Goal: Task Accomplishment & Management: Use online tool/utility

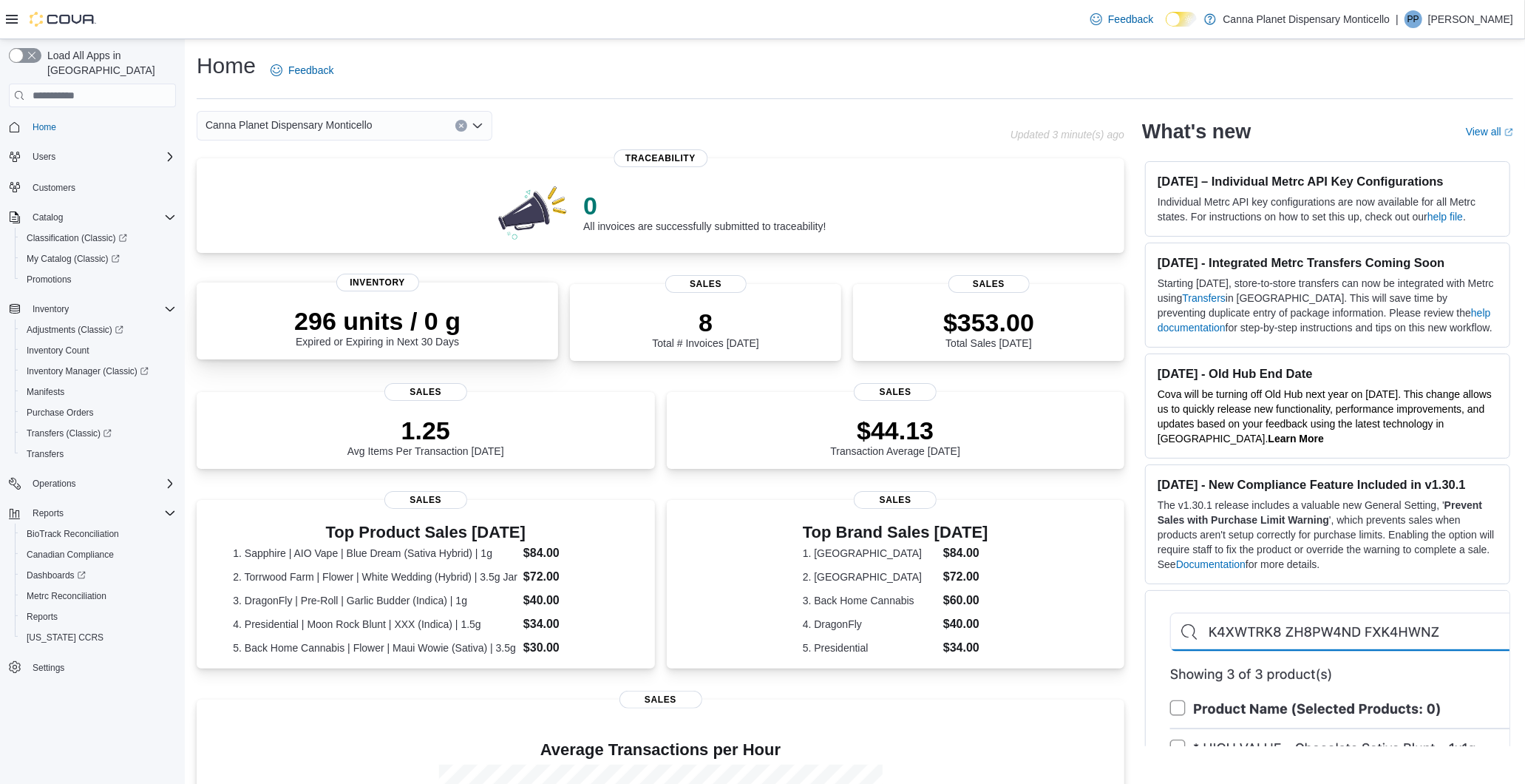
click at [430, 319] on p "296 units / 0 g" at bounding box center [378, 321] width 166 height 29
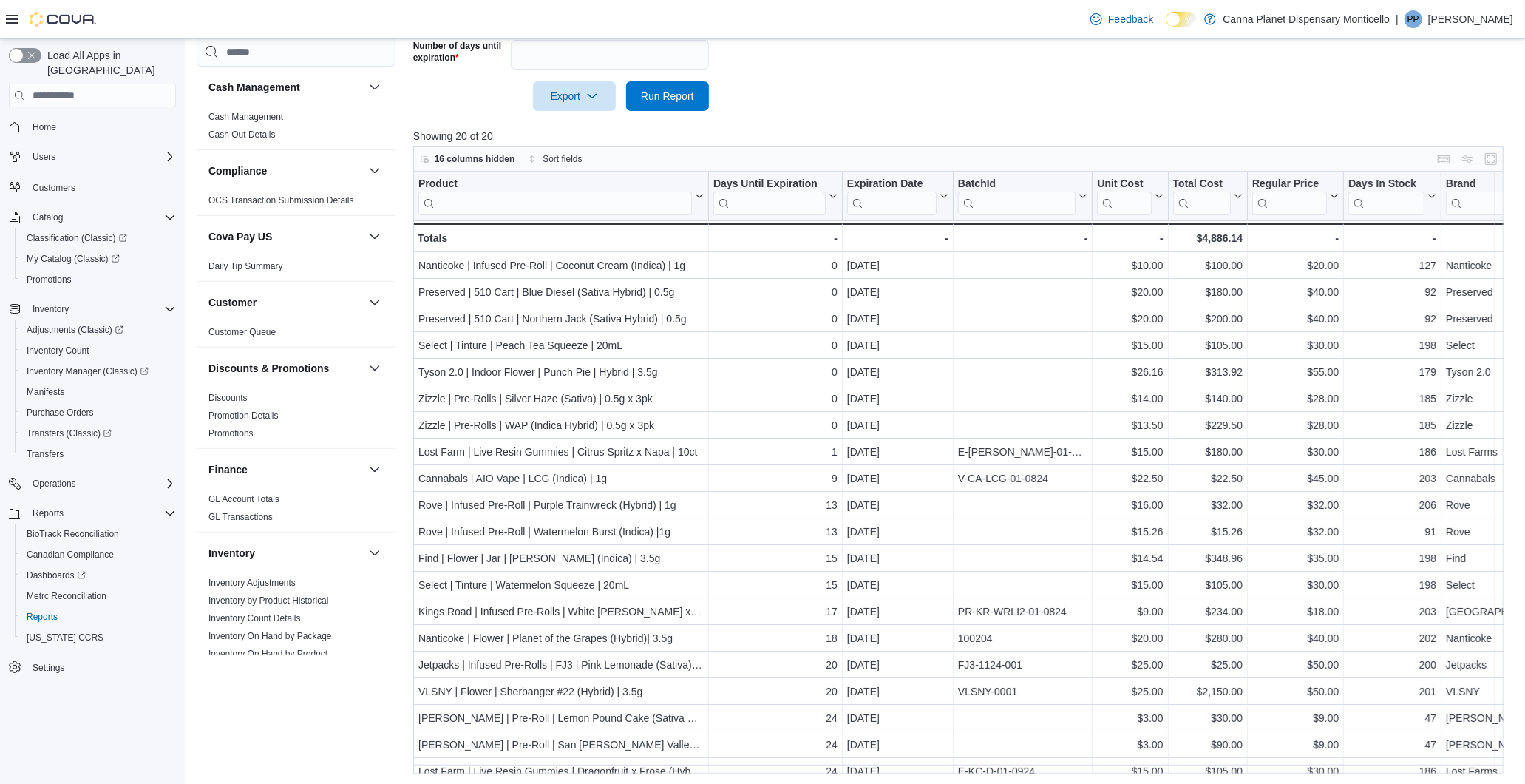
scroll to position [442, 0]
click at [1306, 110] on div at bounding box center [964, 118] width 1101 height 17
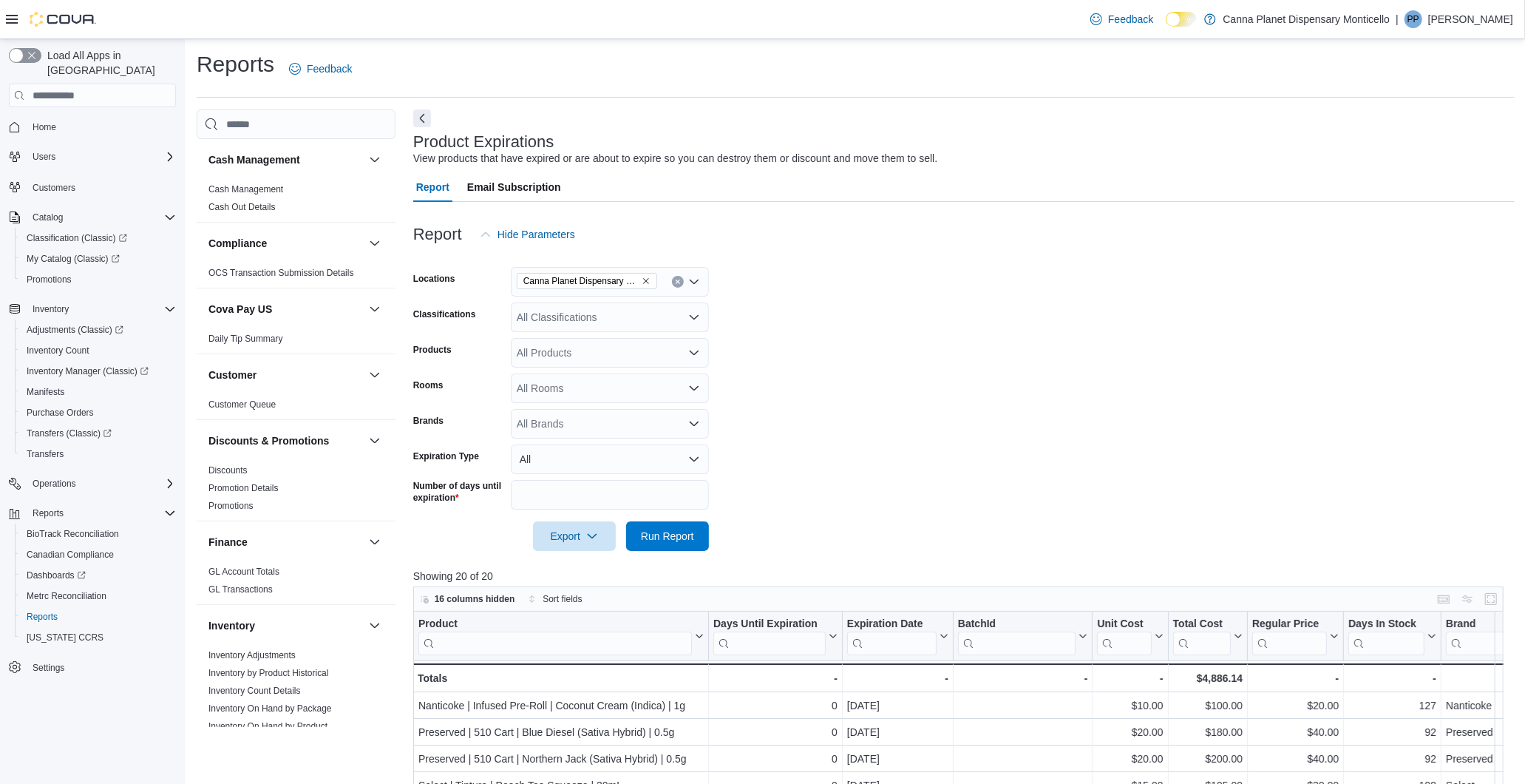
scroll to position [0, 0]
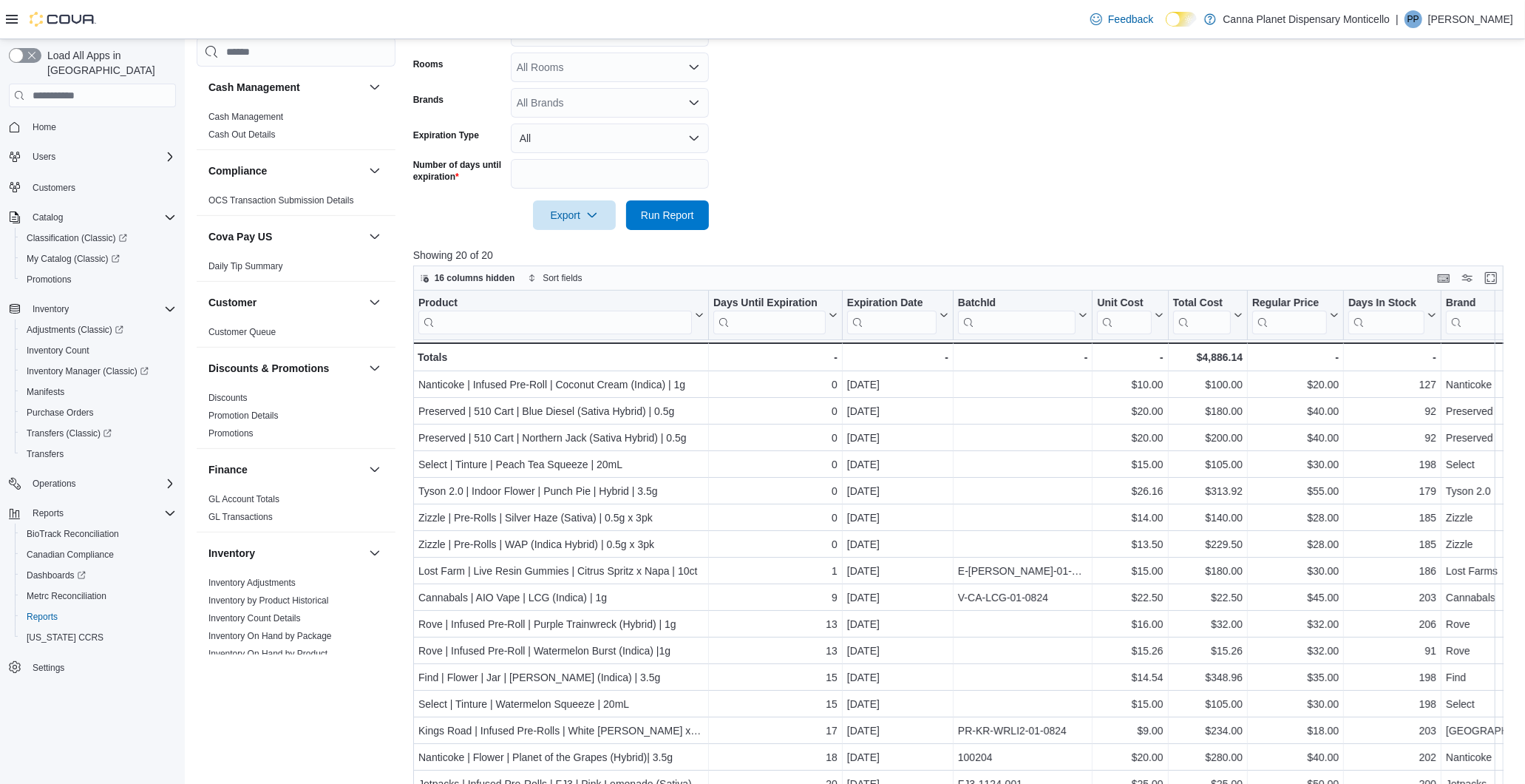
scroll to position [328, 0]
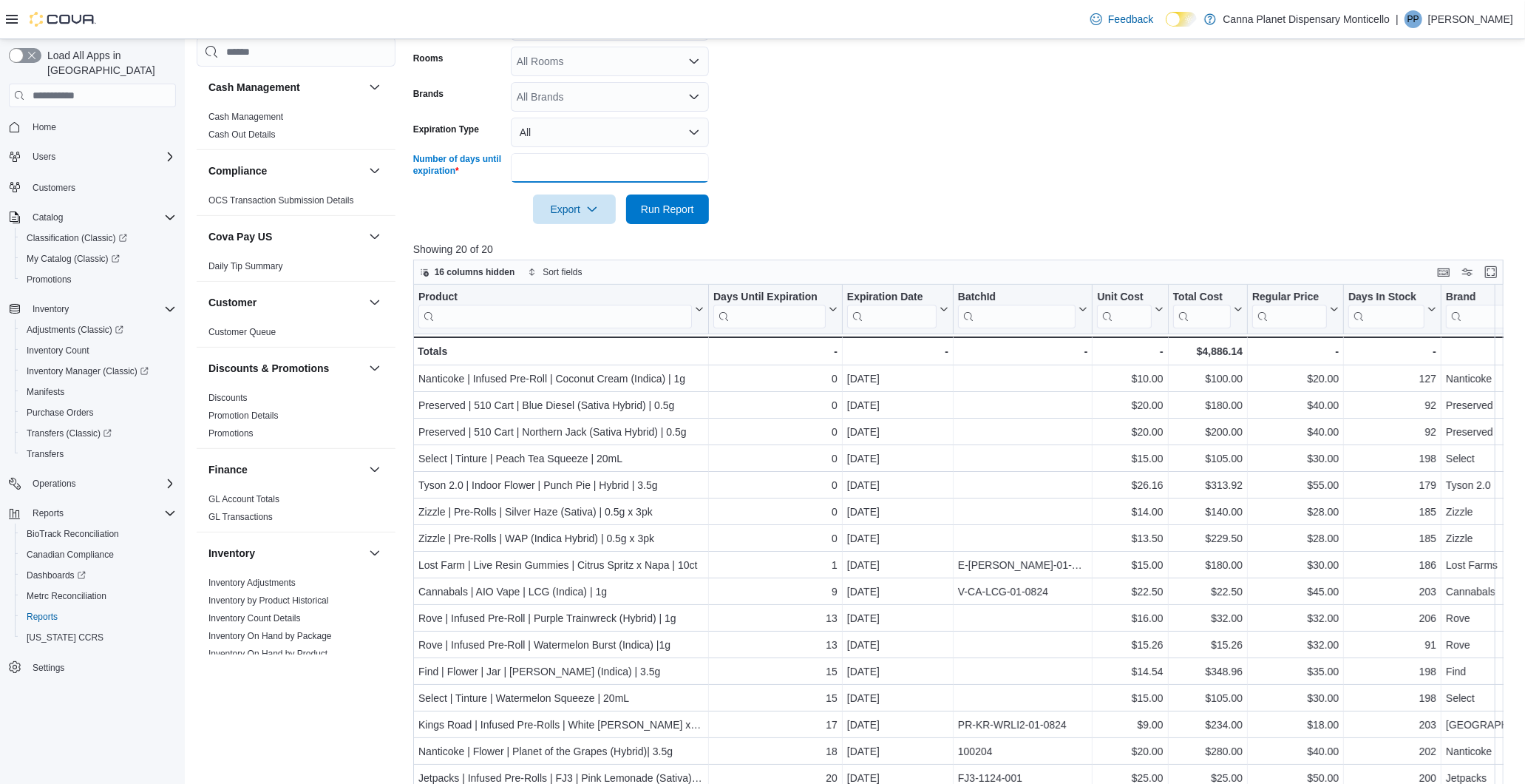
drag, startPoint x: 617, startPoint y: 165, endPoint x: 455, endPoint y: 168, distance: 162.0
click at [455, 168] on div "Number of days until expiration **" at bounding box center [561, 167] width 295 height 29
type input "**"
click at [627, 195] on button "Run Report" at bounding box center [668, 209] width 83 height 29
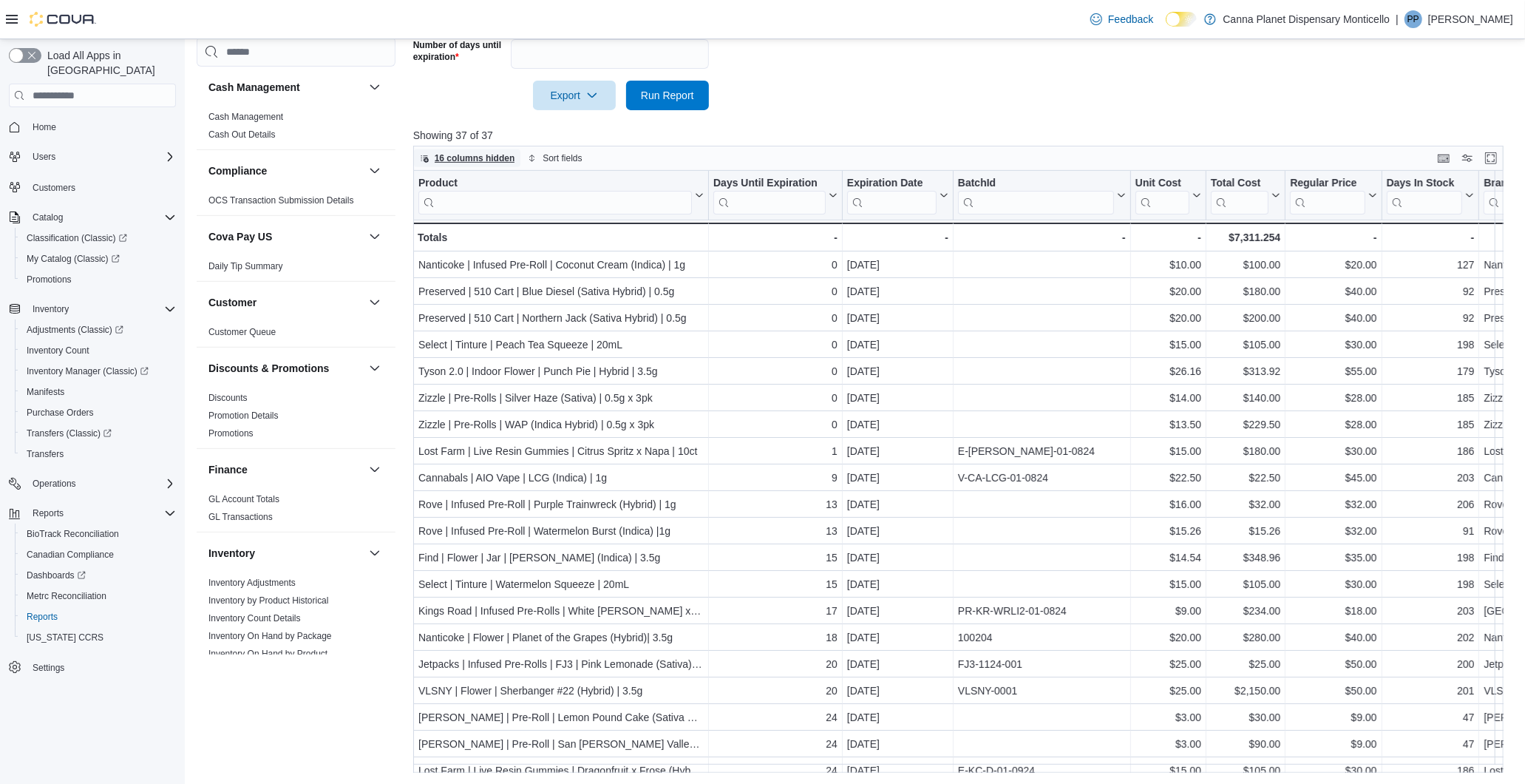
click at [488, 160] on span "16 columns hidden" at bounding box center [475, 158] width 81 height 12
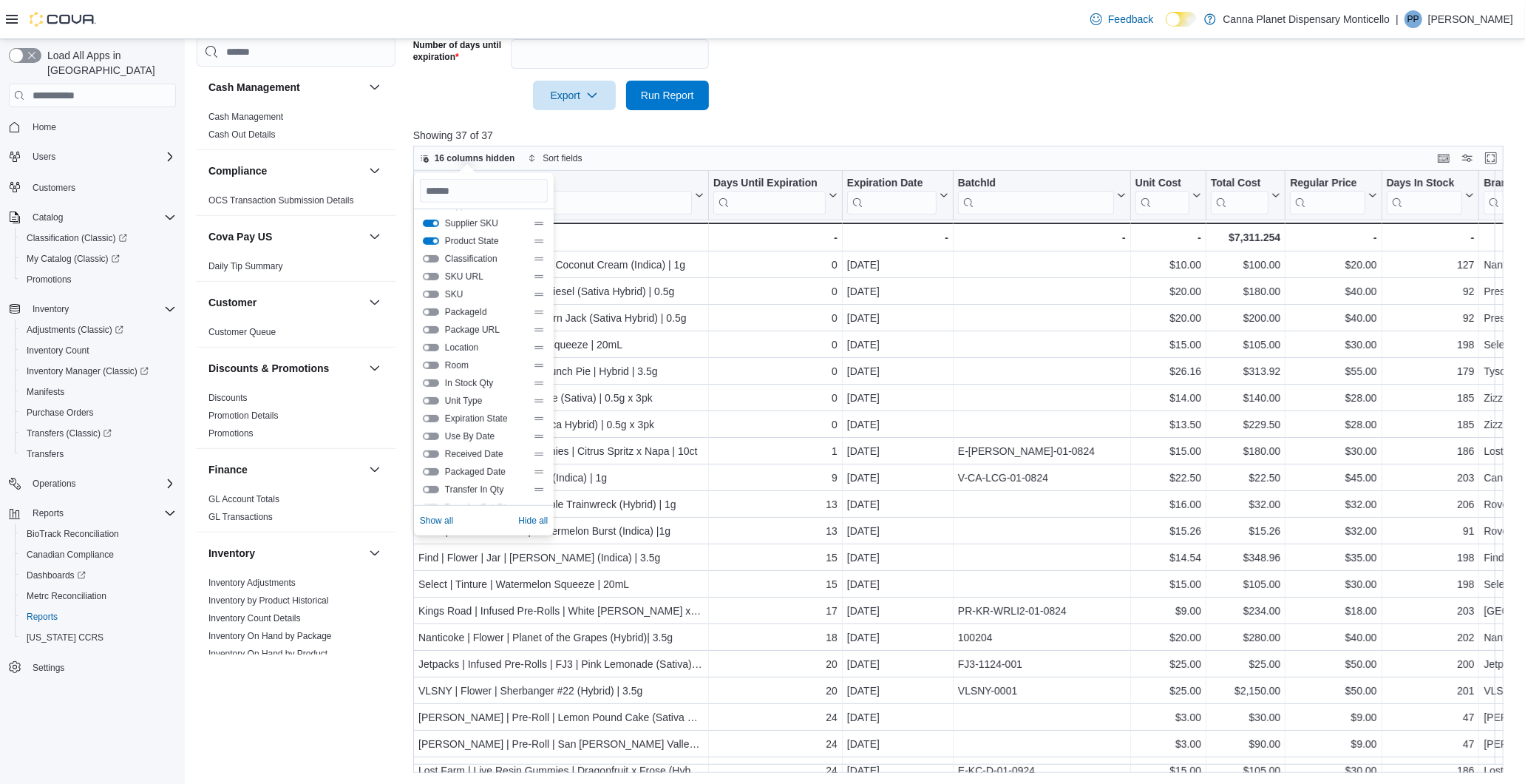
scroll to position [212, 0]
click at [430, 345] on button "In Stock Qty" at bounding box center [431, 349] width 16 height 7
click at [804, 72] on div at bounding box center [964, 74] width 1101 height 12
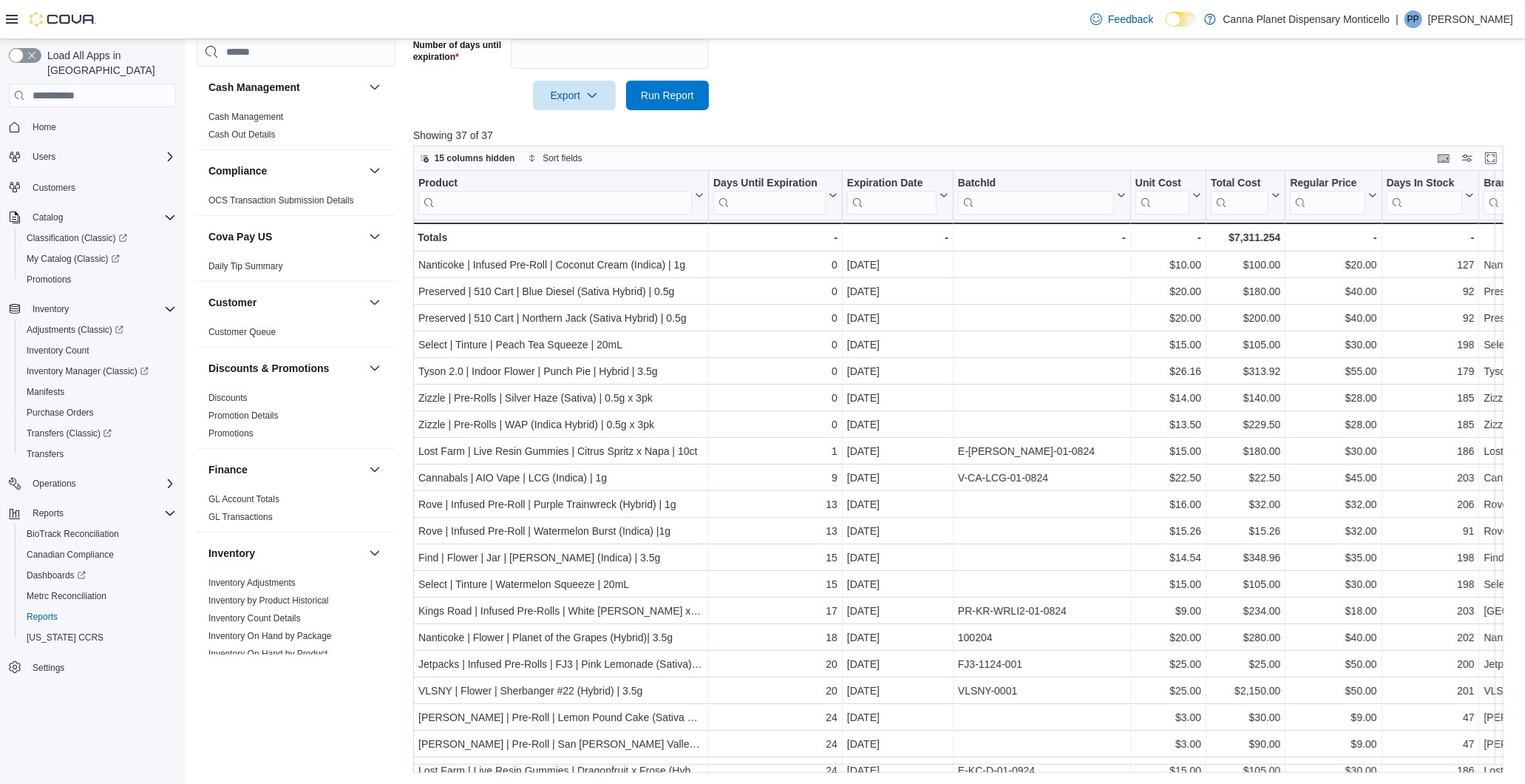
click at [1008, 768] on div "Reports Feedback Cash Management Cash Management Cash Out Details Compliance OC…" at bounding box center [855, 190] width 1342 height 1187
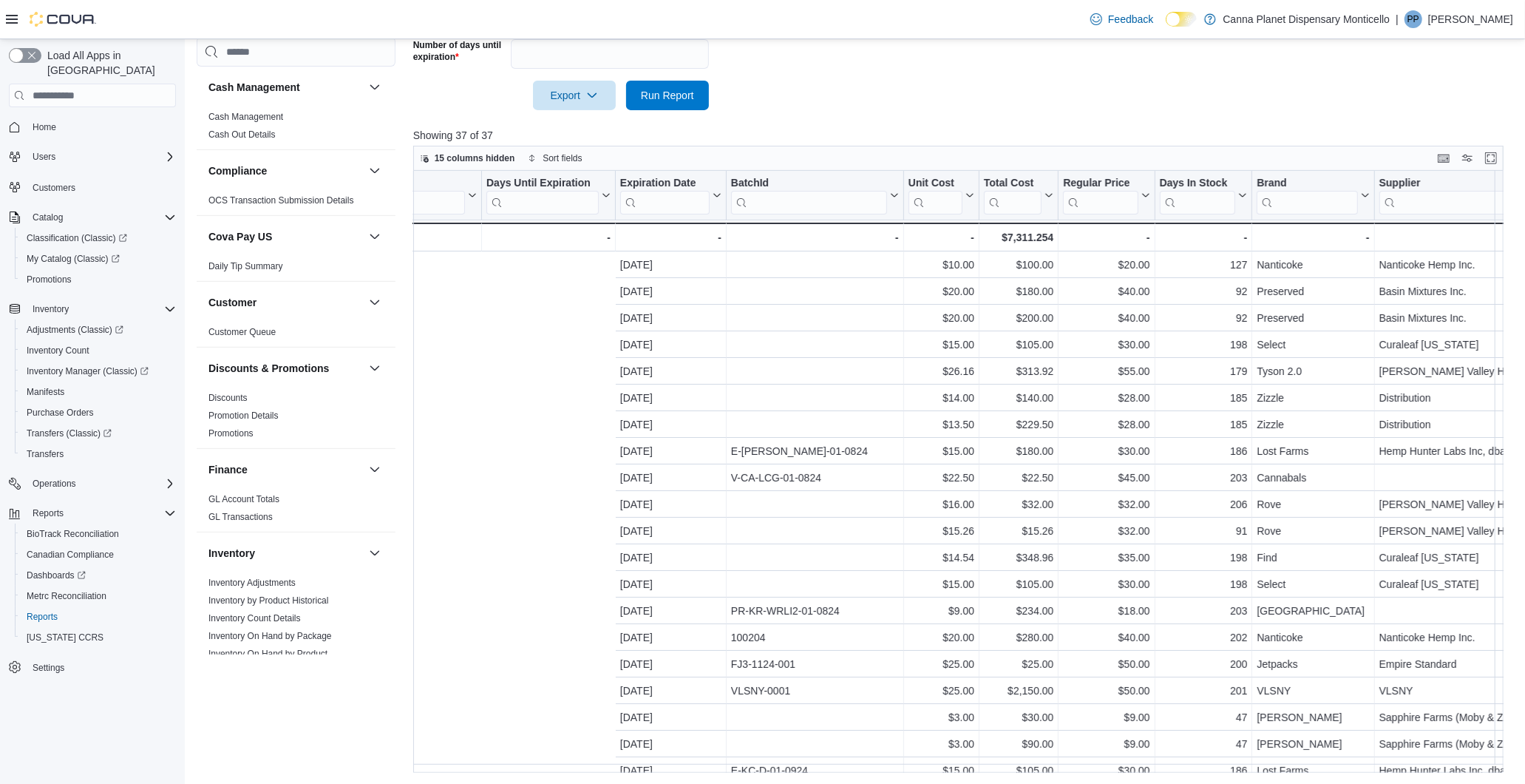
scroll to position [0, 648]
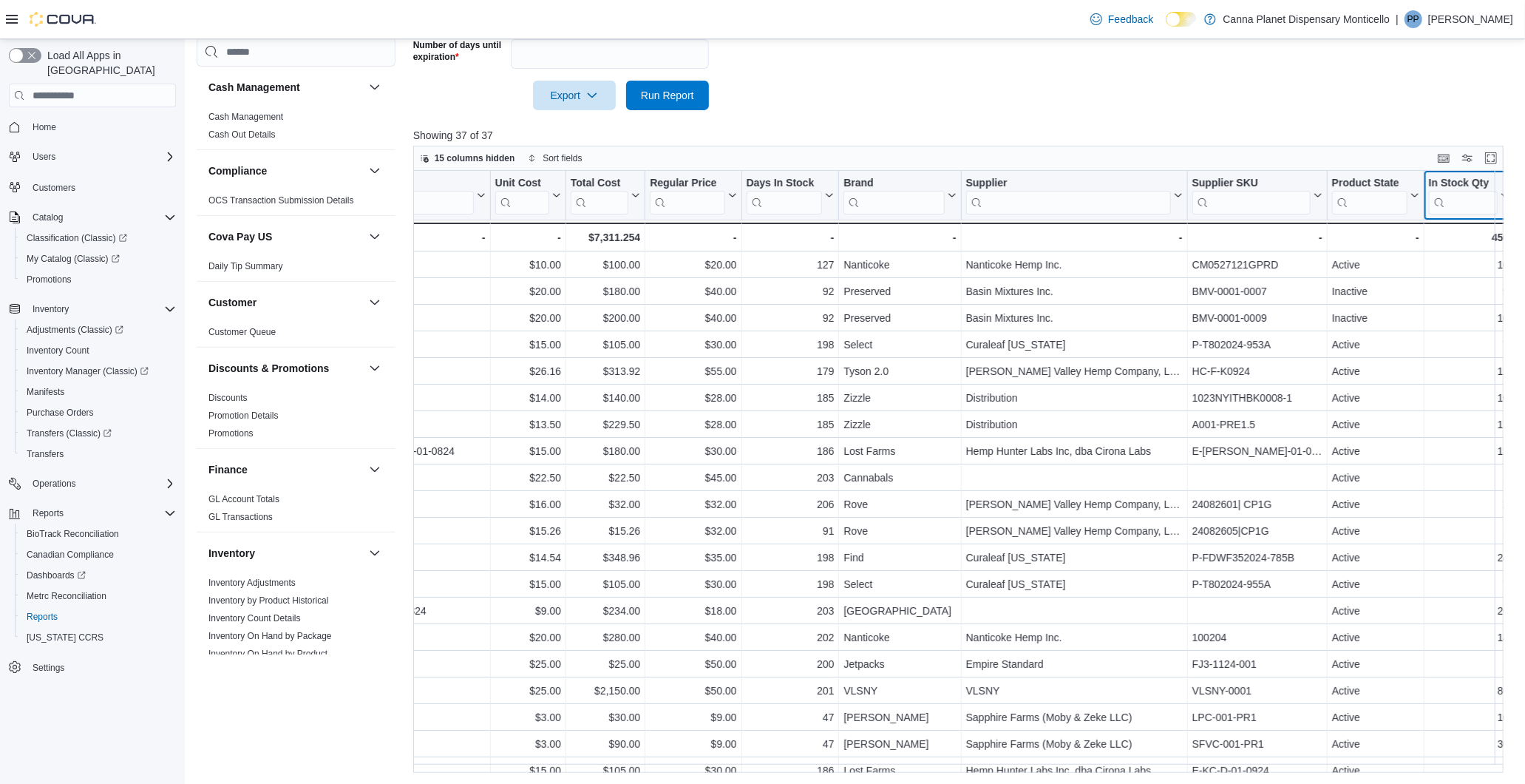
drag, startPoint x: 1490, startPoint y: 177, endPoint x: 1226, endPoint y: 186, distance: 264.2
click at [1226, 186] on div "Product Click to view column header actions Days Until Expiration Click to view…" at bounding box center [644, 211] width 1742 height 81
click at [1229, 186] on div "Supplier SKU" at bounding box center [1251, 183] width 118 height 14
click at [1446, 187] on div "In Stock Qty" at bounding box center [1463, 183] width 69 height 14
click at [1438, 180] on div "In Stock Qty" at bounding box center [1463, 183] width 69 height 14
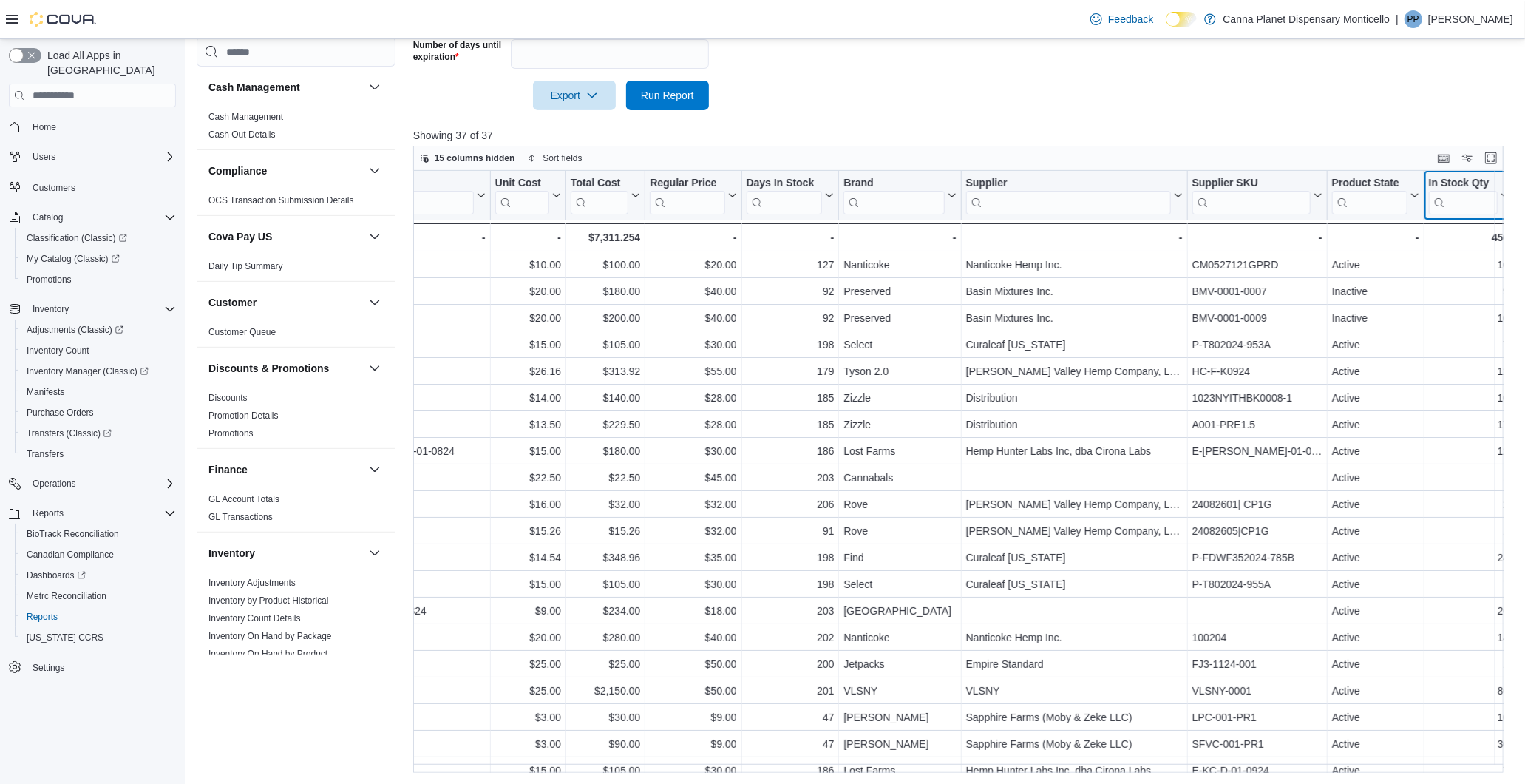
click at [1438, 180] on div "In Stock Qty" at bounding box center [1463, 183] width 69 height 14
click at [1452, 284] on span "Move left" at bounding box center [1462, 286] width 37 height 12
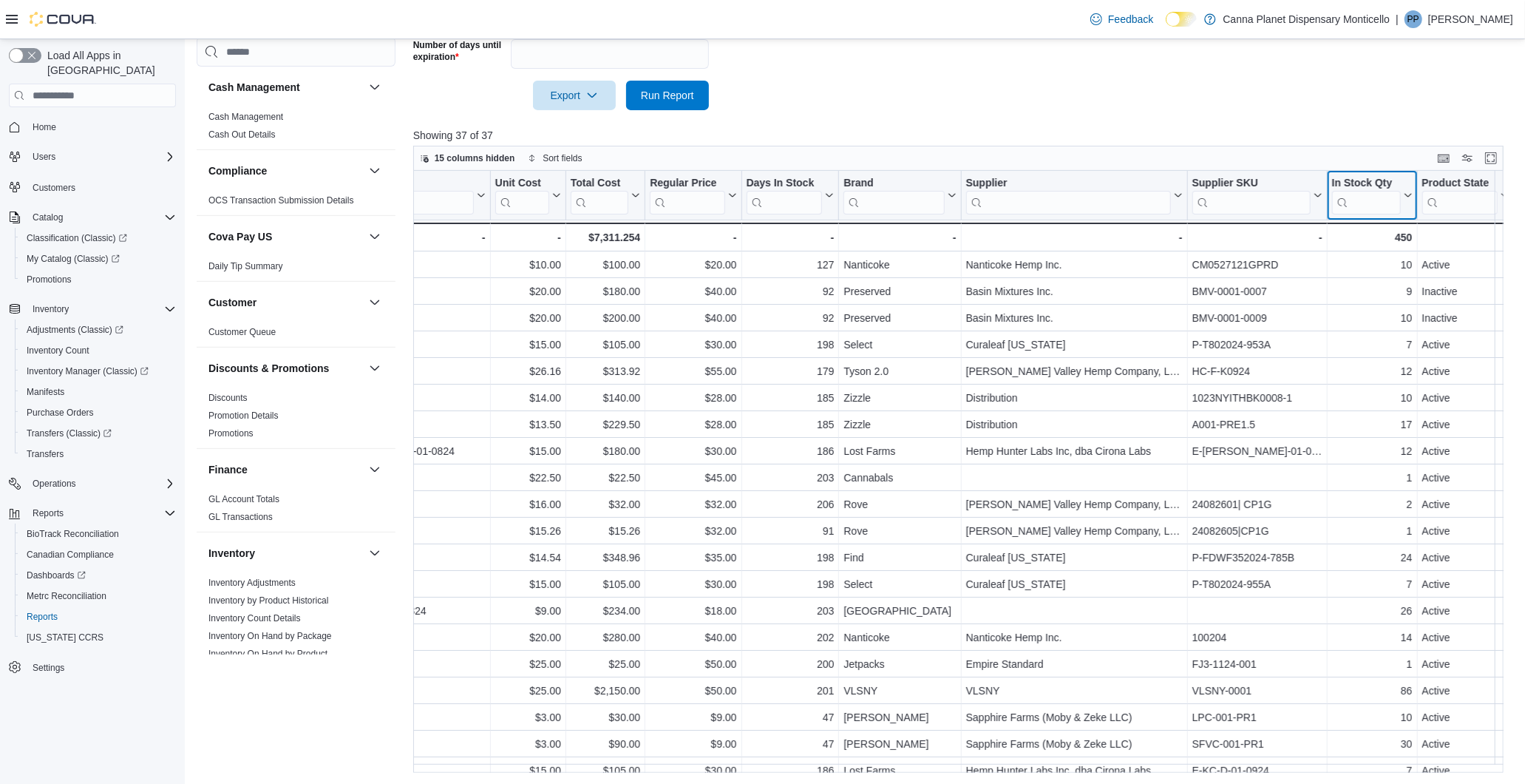
click at [1373, 179] on div "In Stock Qty" at bounding box center [1367, 183] width 69 height 14
click at [1377, 283] on span "Move left" at bounding box center [1365, 286] width 37 height 12
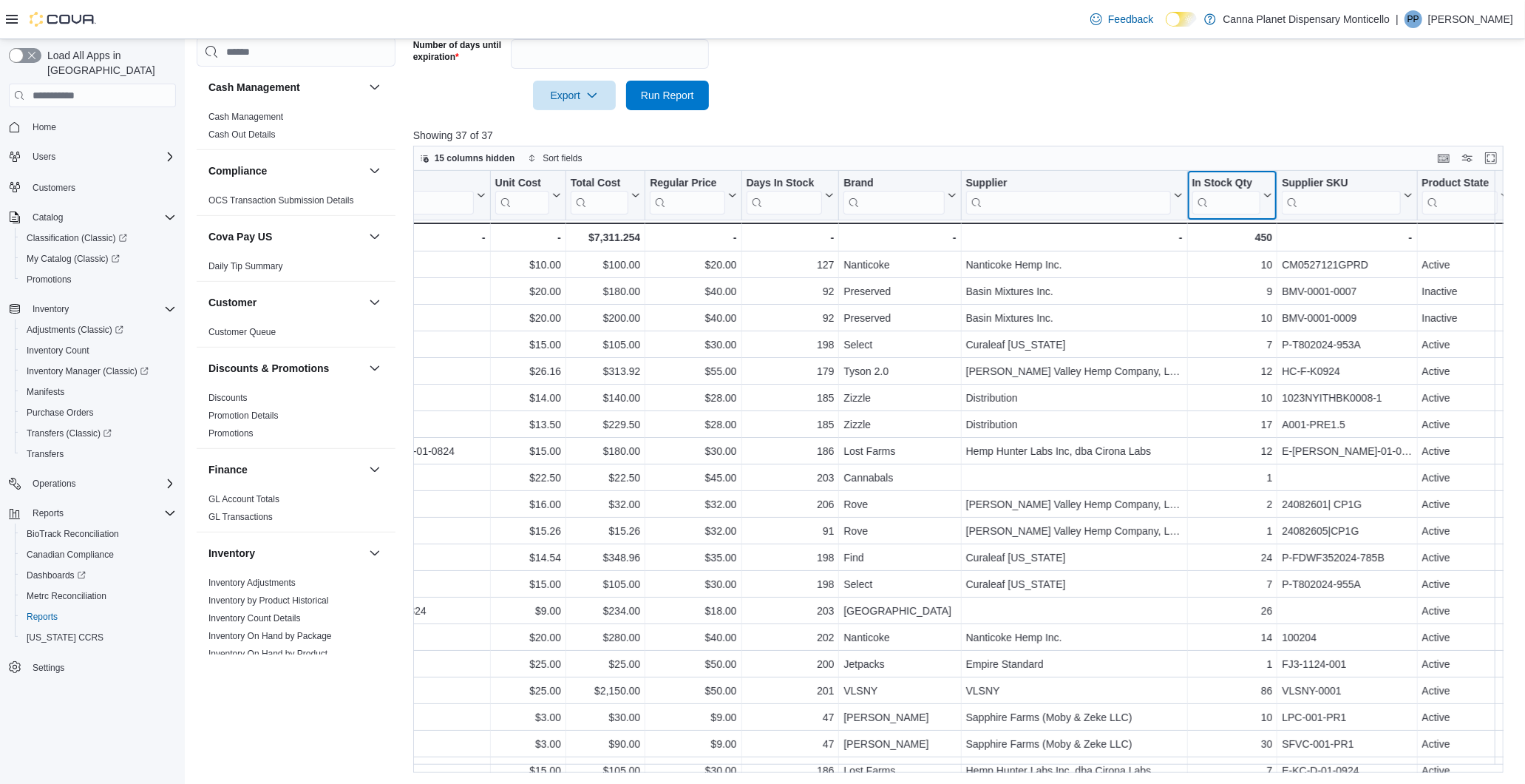
click at [1248, 186] on div "In Stock Qty" at bounding box center [1227, 183] width 69 height 14
click at [1229, 287] on span "Move left" at bounding box center [1225, 286] width 37 height 12
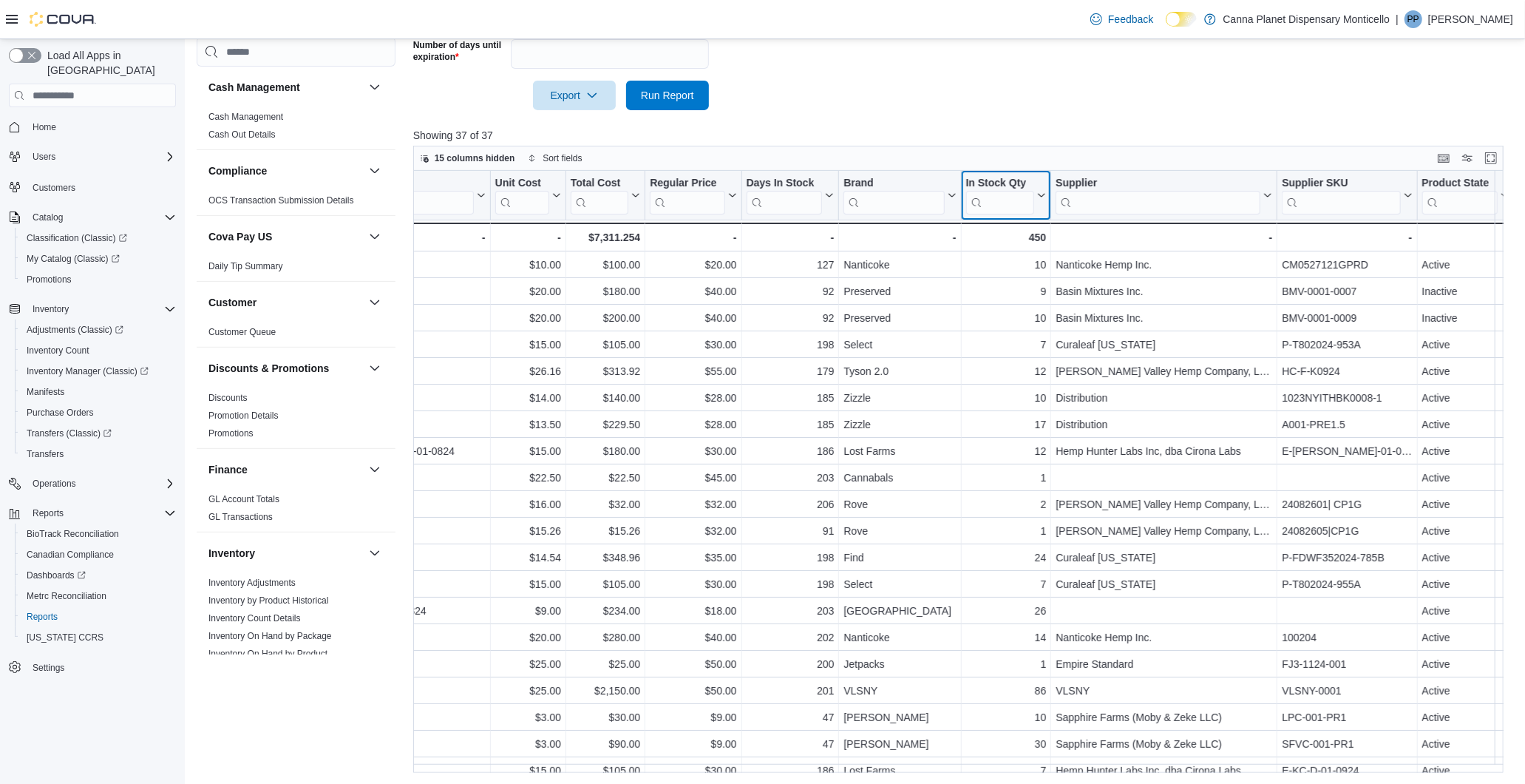
click at [989, 179] on div "In Stock Qty" at bounding box center [1000, 183] width 69 height 14
click at [1002, 283] on span "Move left" at bounding box center [999, 286] width 37 height 12
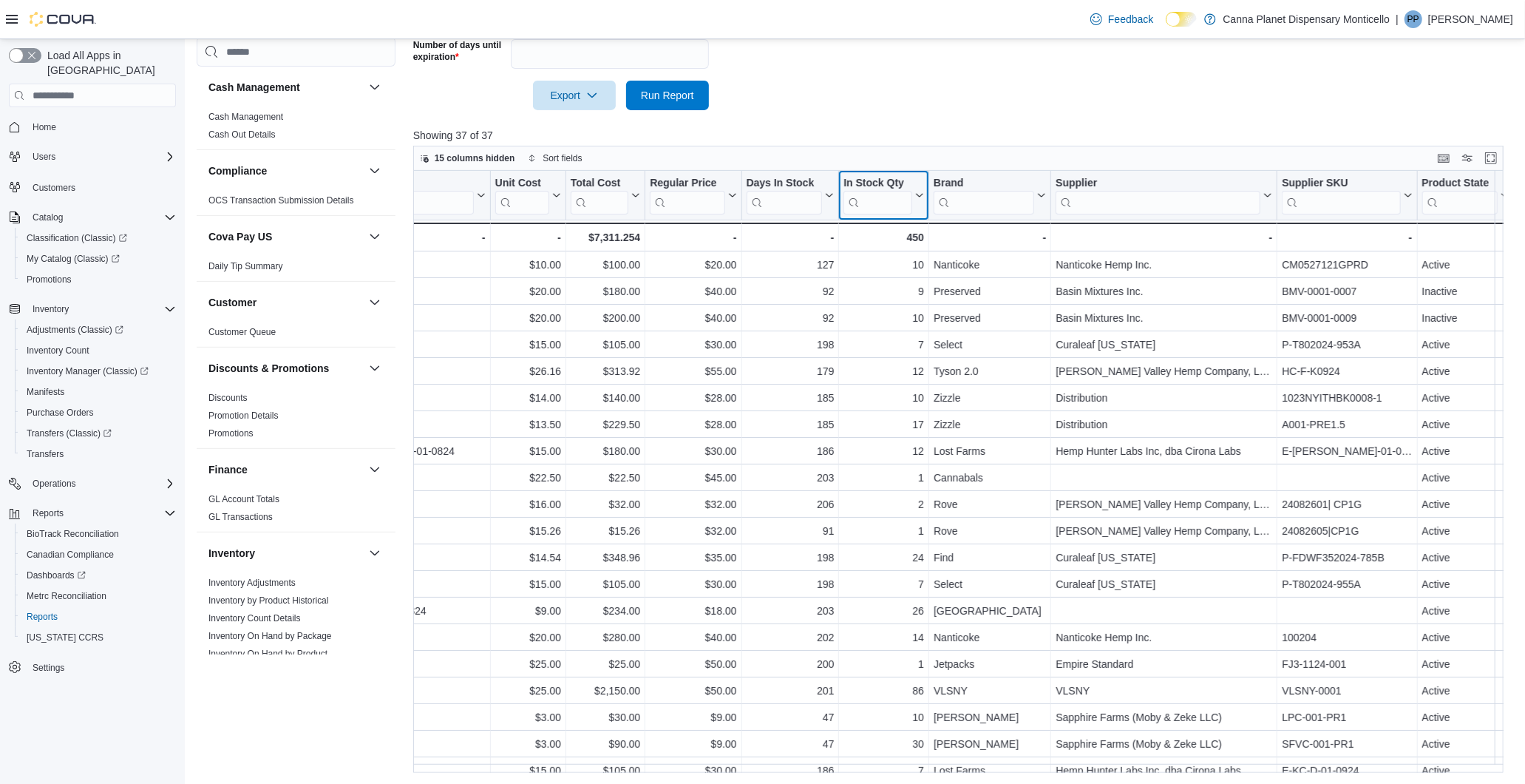
click at [899, 177] on div "In Stock Qty" at bounding box center [877, 183] width 69 height 14
click at [890, 285] on span "Move left" at bounding box center [876, 286] width 37 height 12
click at [802, 178] on div "In Stock Qty" at bounding box center [780, 183] width 69 height 14
drag, startPoint x: 785, startPoint y: 285, endPoint x: 779, endPoint y: 256, distance: 29.6
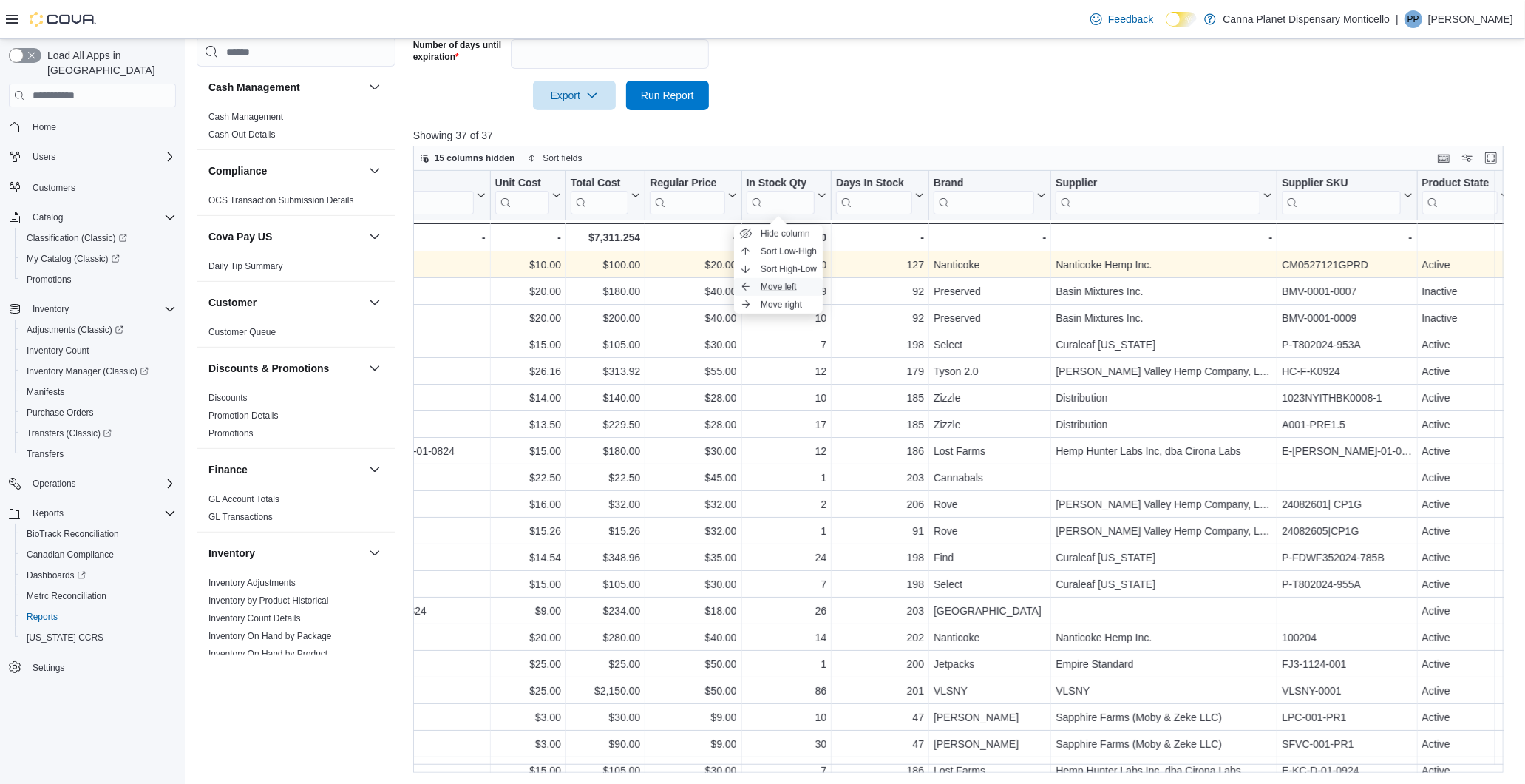
click at [785, 285] on span "Move left" at bounding box center [779, 286] width 37 height 12
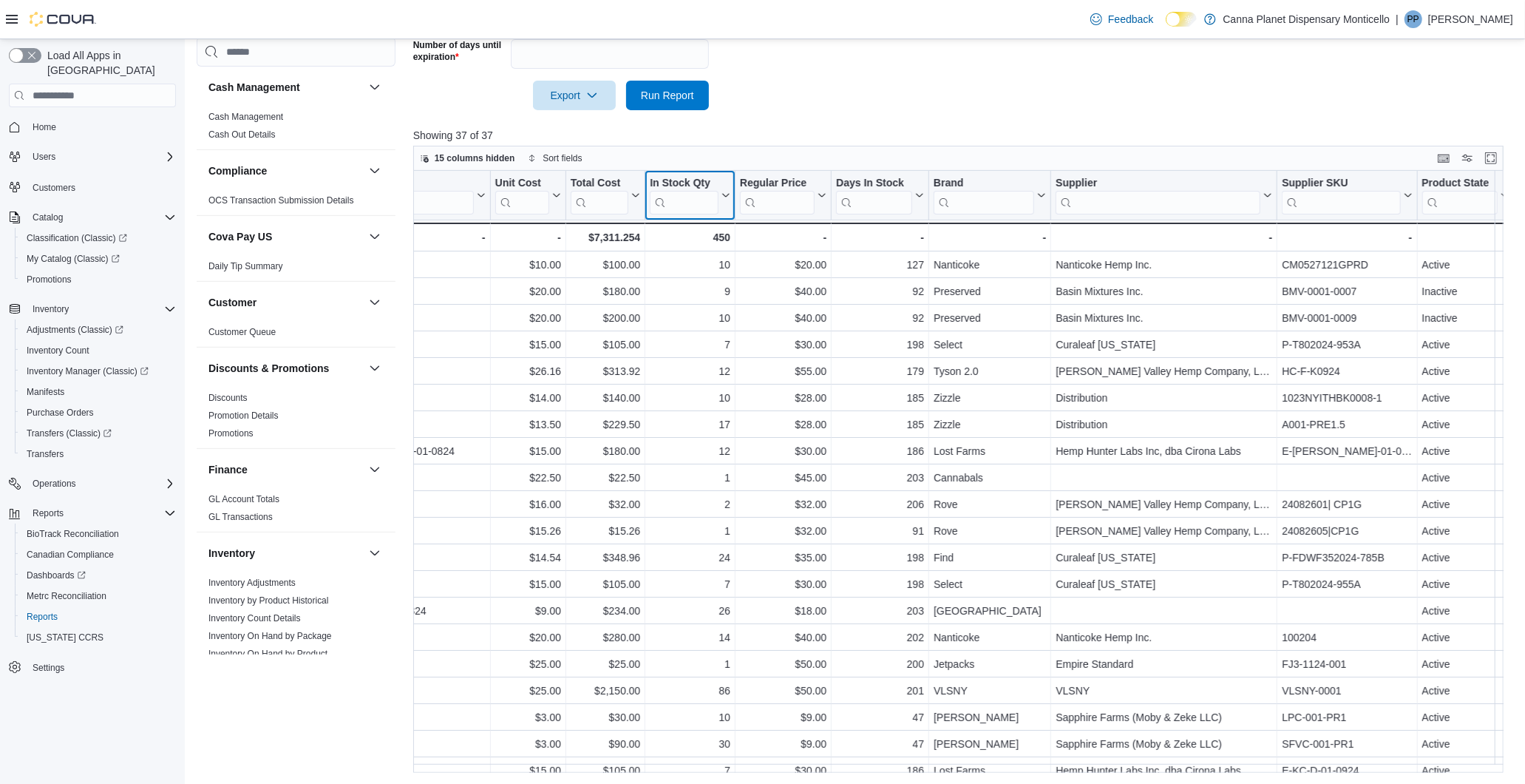
click at [704, 179] on div "In Stock Qty" at bounding box center [683, 183] width 69 height 14
click at [696, 284] on span "Move left" at bounding box center [683, 286] width 37 height 12
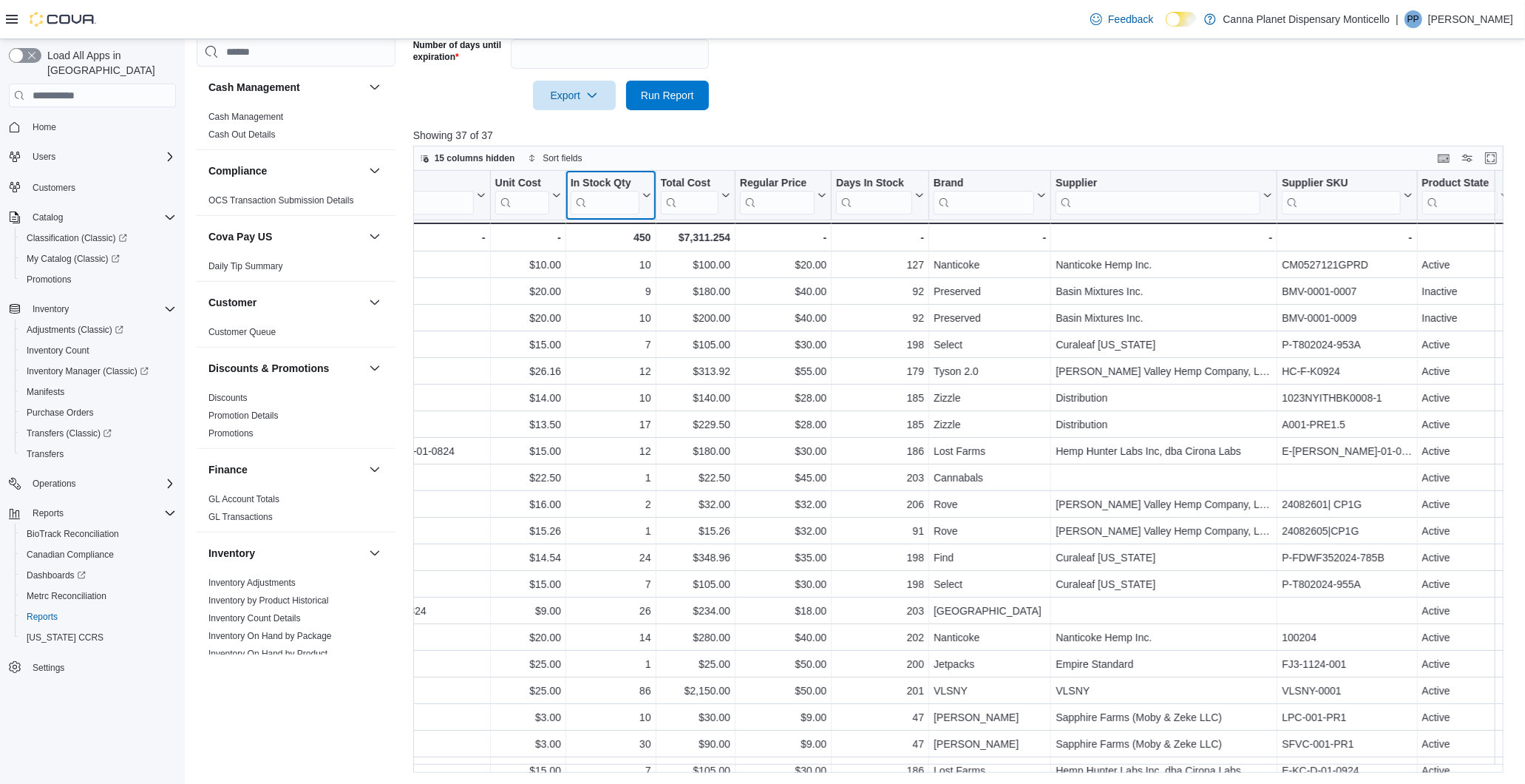
click at [619, 183] on div "In Stock Qty" at bounding box center [605, 183] width 69 height 14
click at [607, 285] on span "Move left" at bounding box center [603, 286] width 37 height 12
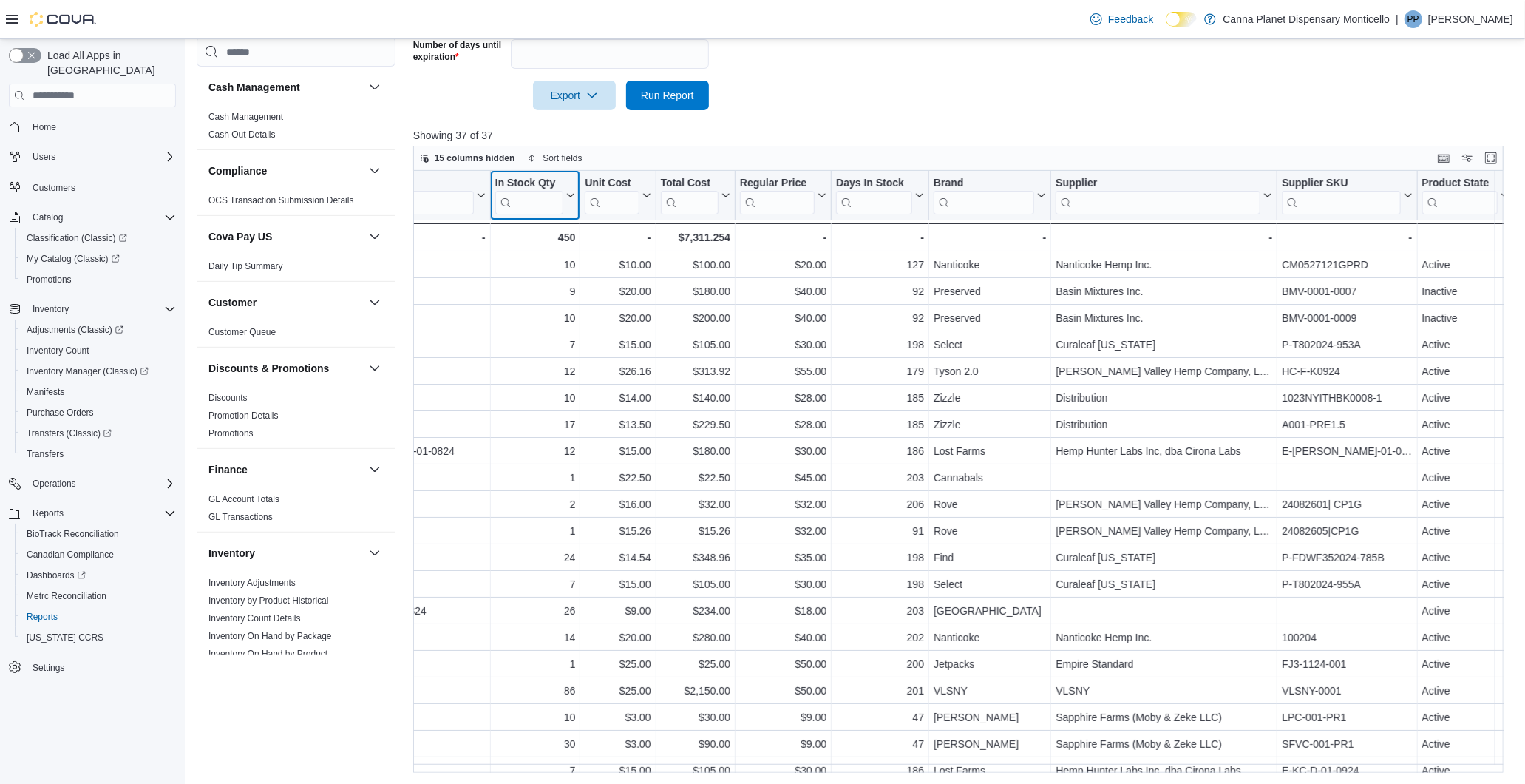
click at [553, 183] on div "In Stock Qty" at bounding box center [530, 183] width 69 height 14
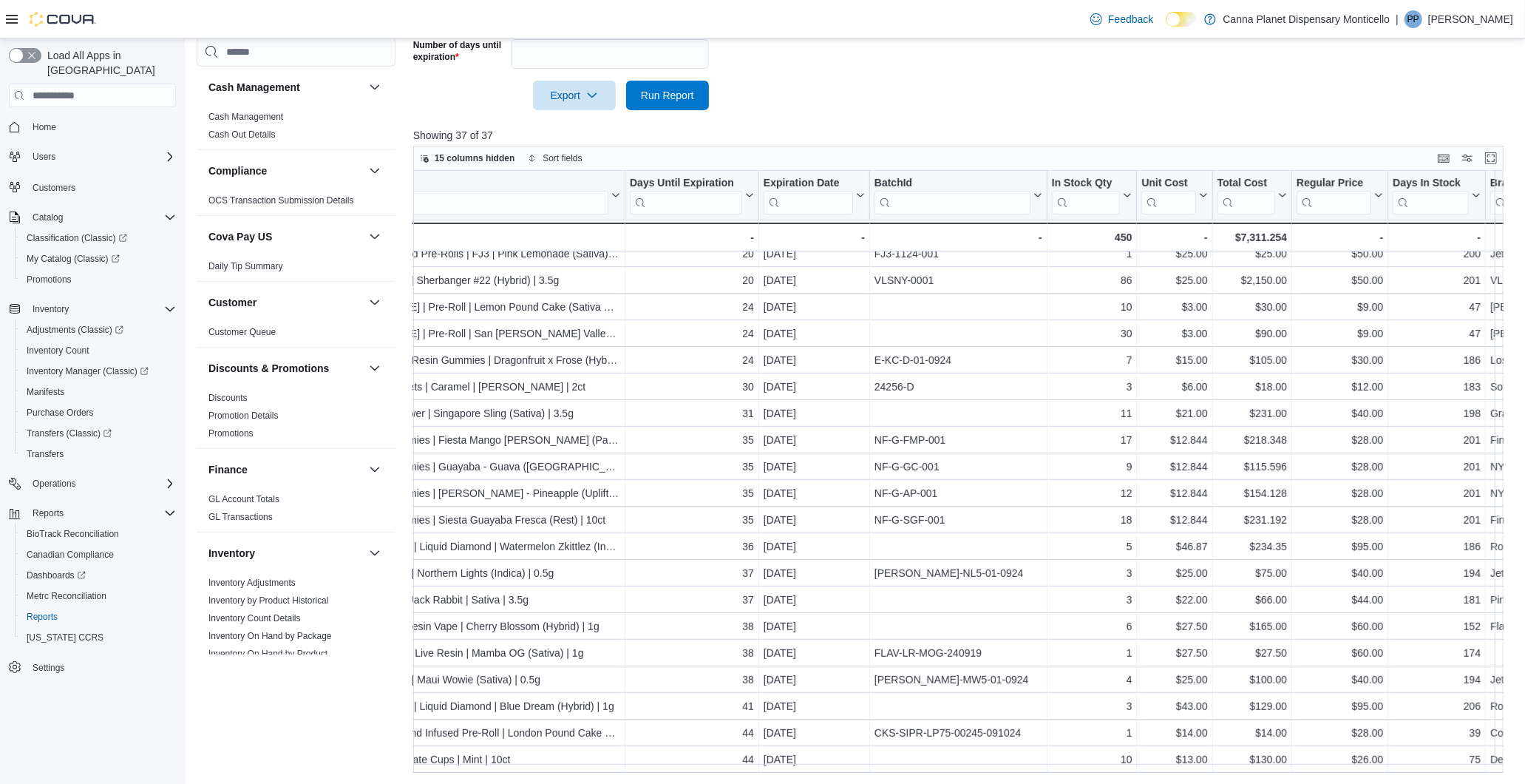
scroll to position [411, 0]
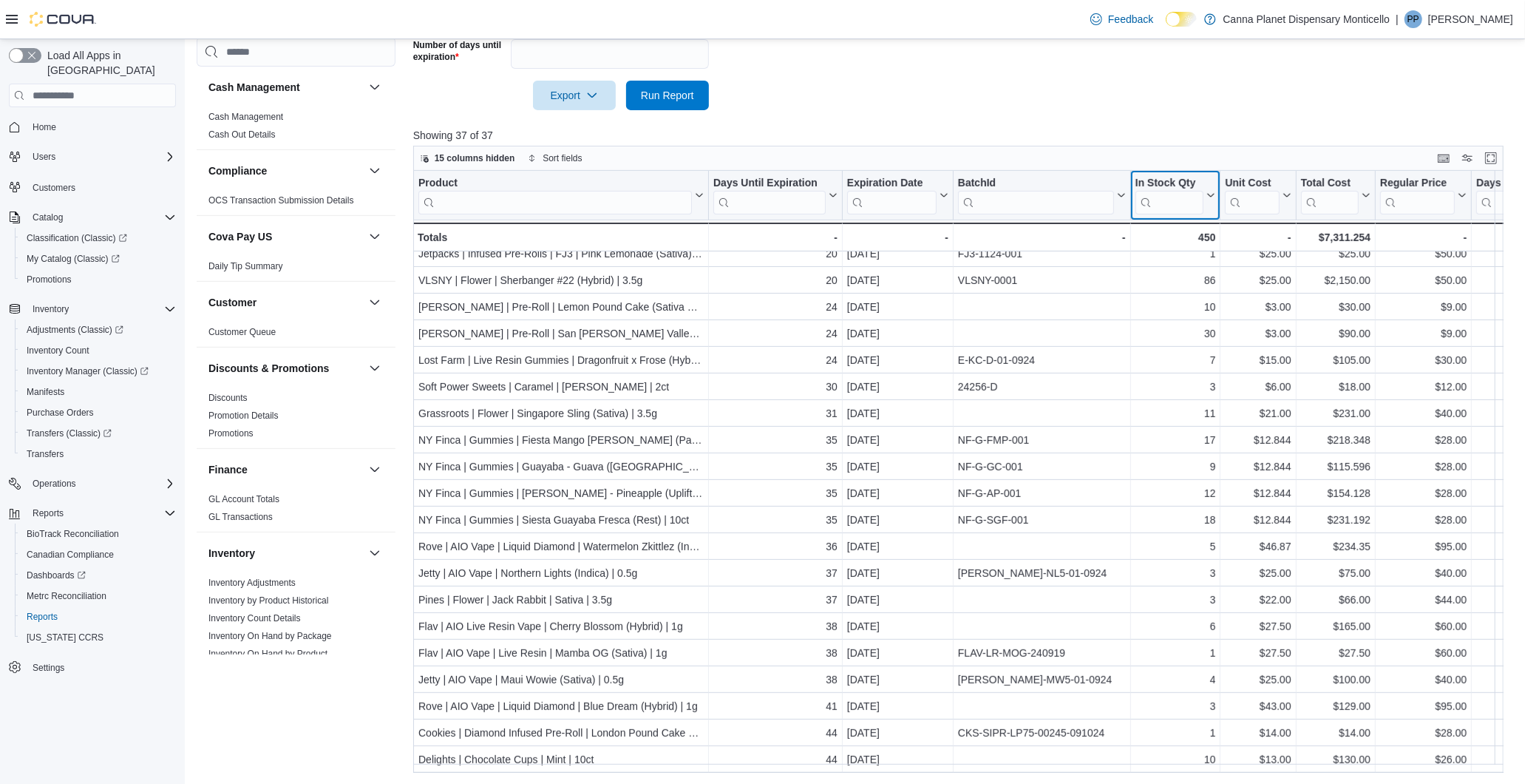
click at [1171, 178] on div "In Stock Qty" at bounding box center [1170, 183] width 69 height 14
click at [1180, 284] on span "Move left" at bounding box center [1176, 286] width 37 height 12
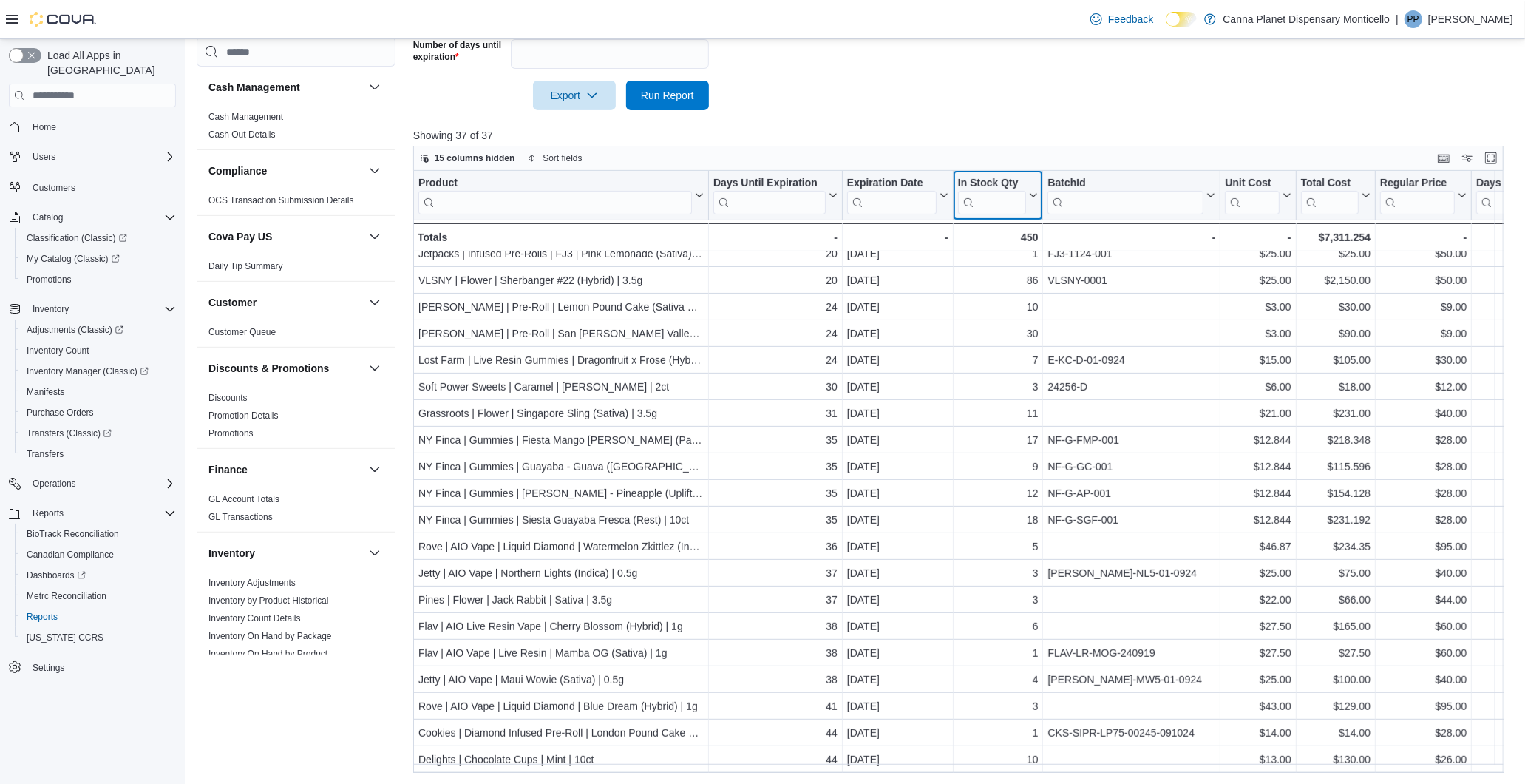
click at [1024, 177] on div "In Stock Qty" at bounding box center [993, 183] width 69 height 14
click at [1003, 289] on span "Move left" at bounding box center [999, 286] width 37 height 12
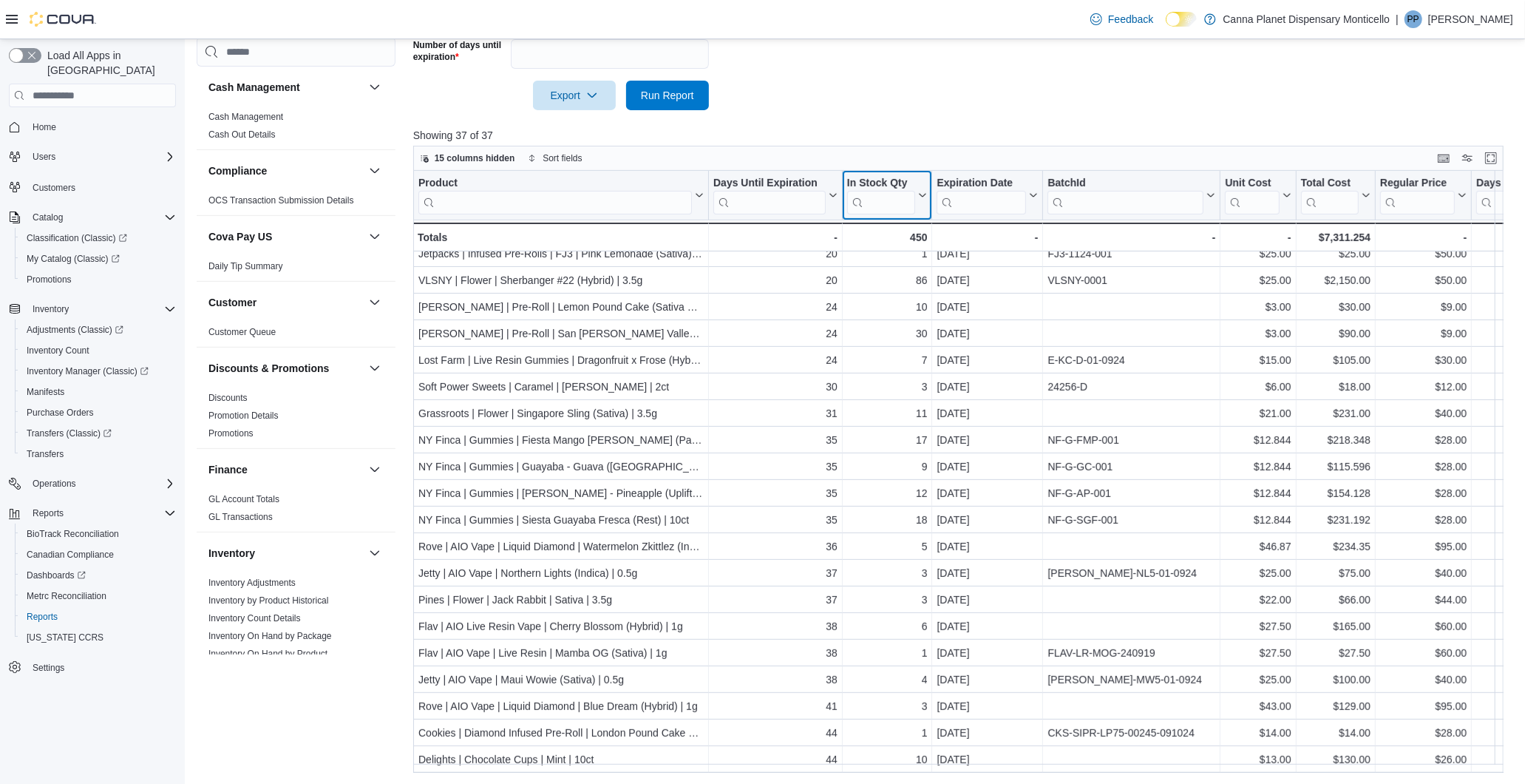
click at [909, 174] on div "In Stock Qty Click to view column header actions" at bounding box center [887, 196] width 91 height 49
click at [907, 183] on div "In Stock Qty" at bounding box center [881, 183] width 69 height 14
click at [897, 284] on span "Move left" at bounding box center [888, 286] width 37 height 12
click at [907, 143] on div at bounding box center [964, 144] width 1101 height 3
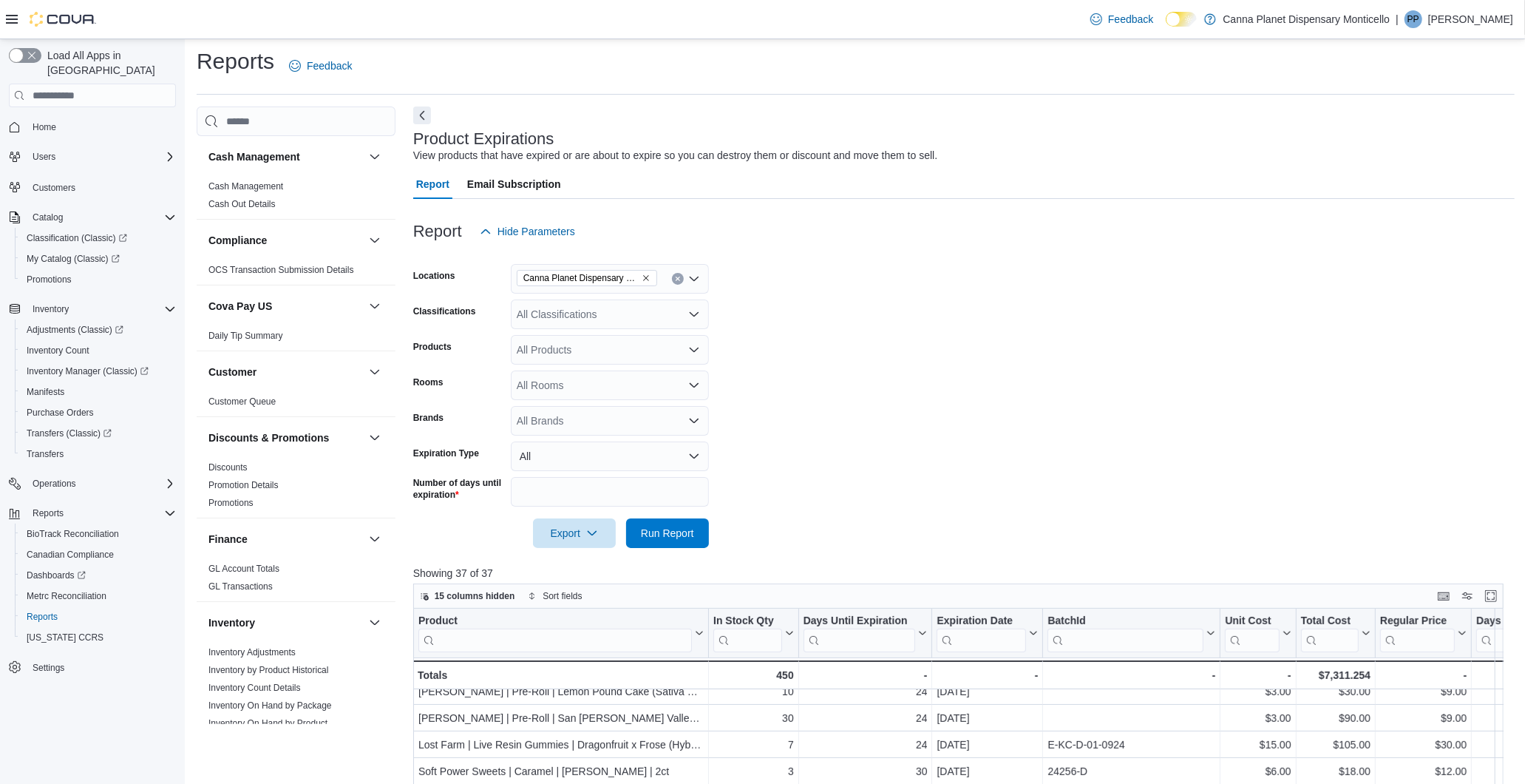
scroll to position [0, 0]
